Goal: Information Seeking & Learning: Learn about a topic

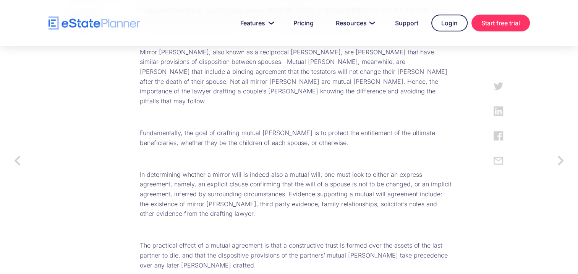
scroll to position [439, 0]
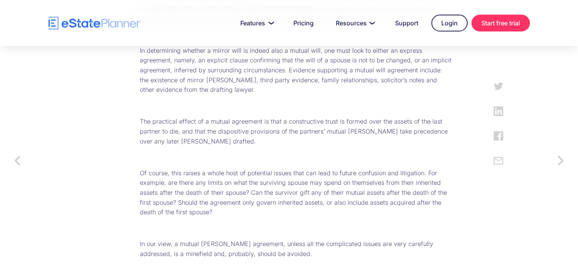
scroll to position [572, 0]
